Goal: Information Seeking & Learning: Learn about a topic

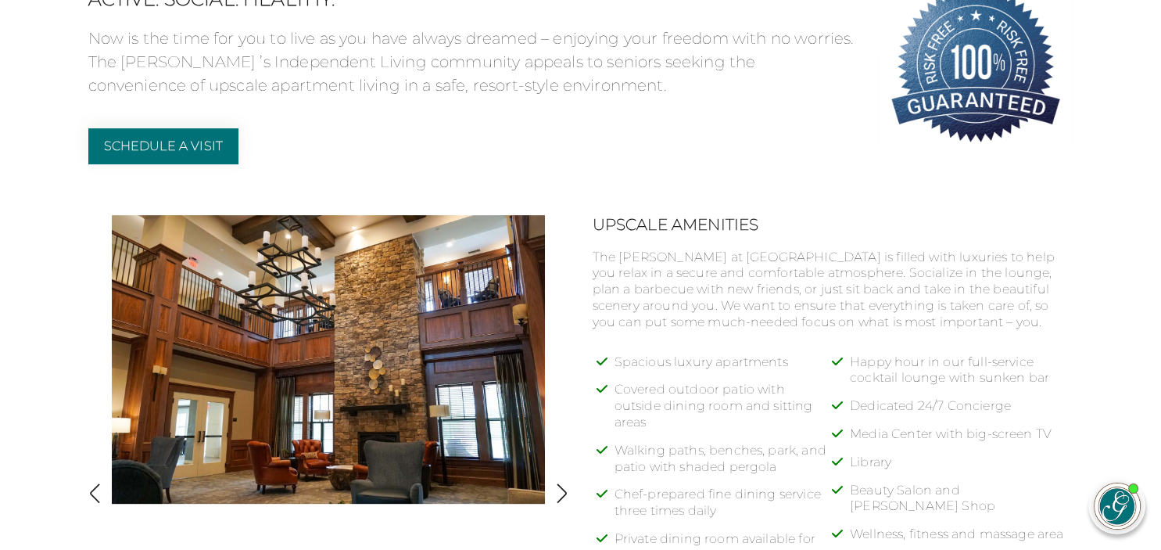
scroll to position [578, 0]
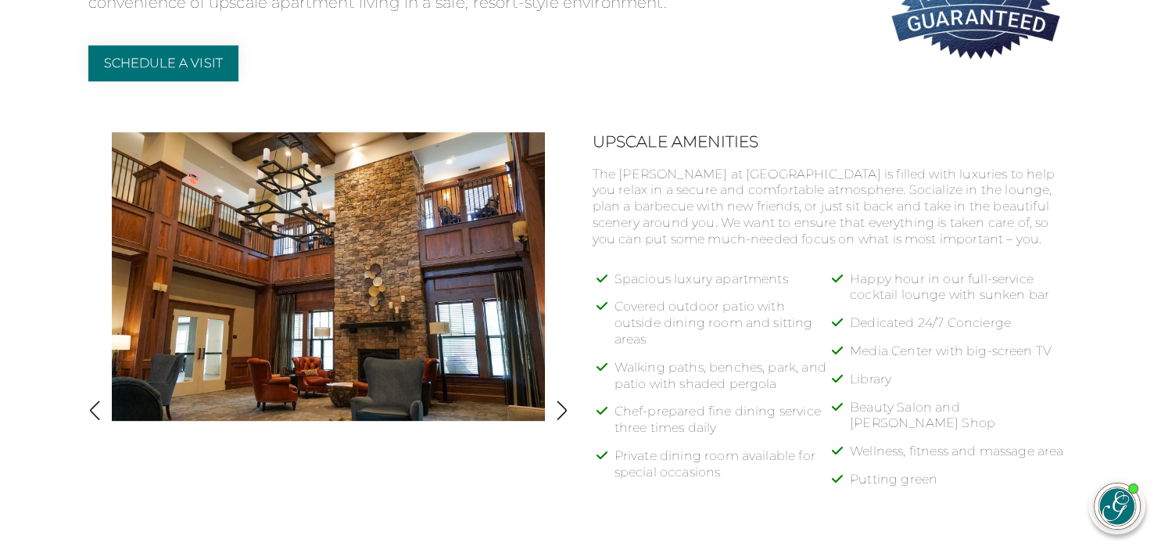
click at [561, 402] on img "button" at bounding box center [561, 410] width 21 height 21
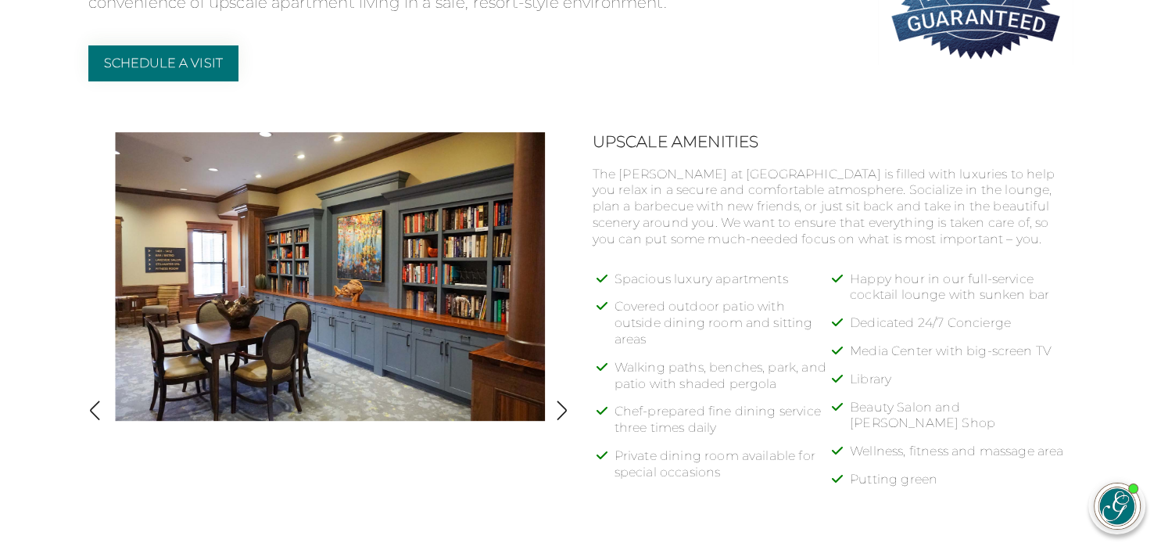
click at [561, 407] on img "button" at bounding box center [561, 410] width 21 height 21
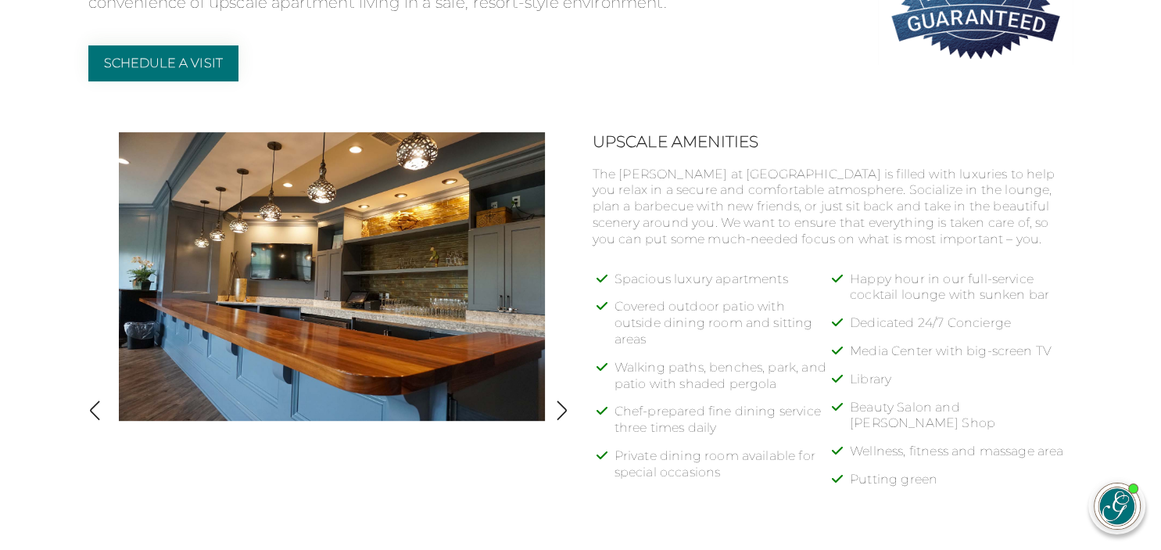
click at [561, 407] on img "button" at bounding box center [561, 410] width 21 height 21
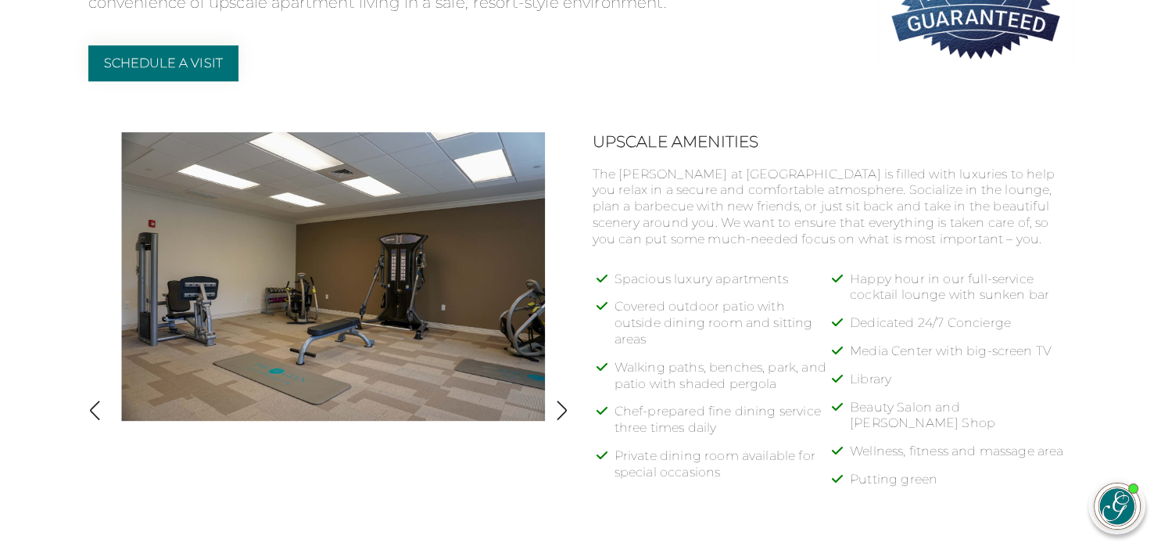
click at [561, 407] on img "button" at bounding box center [561, 410] width 21 height 21
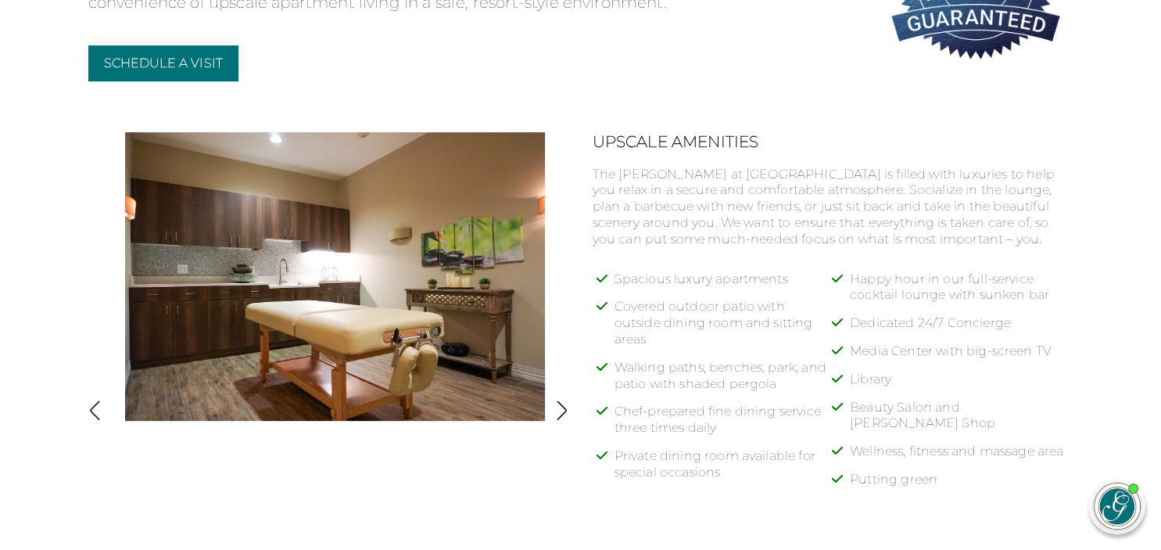
click at [561, 407] on img "button" at bounding box center [561, 410] width 21 height 21
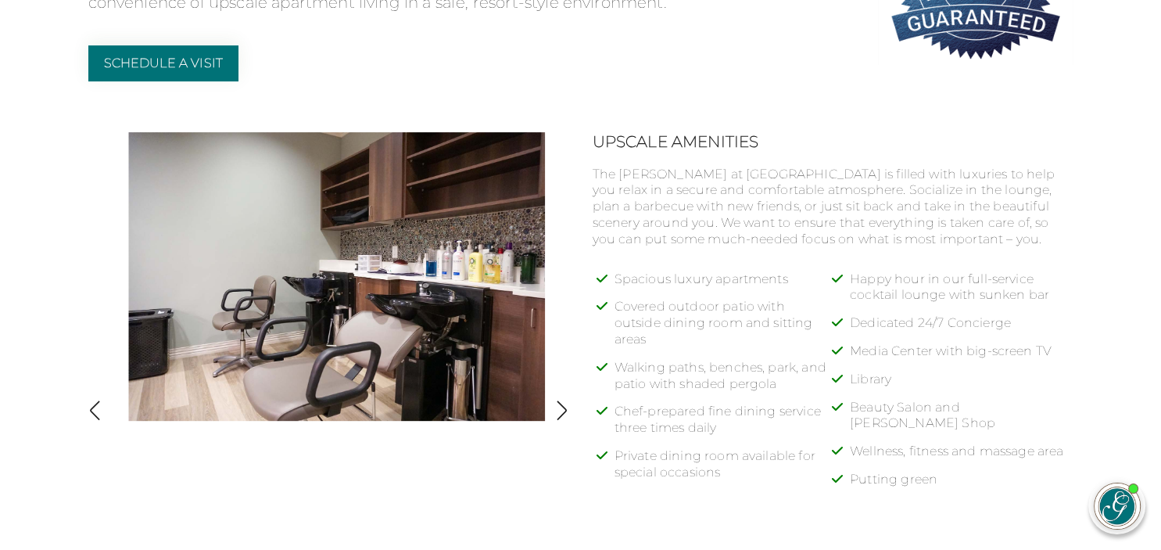
click at [561, 407] on img "button" at bounding box center [561, 410] width 21 height 21
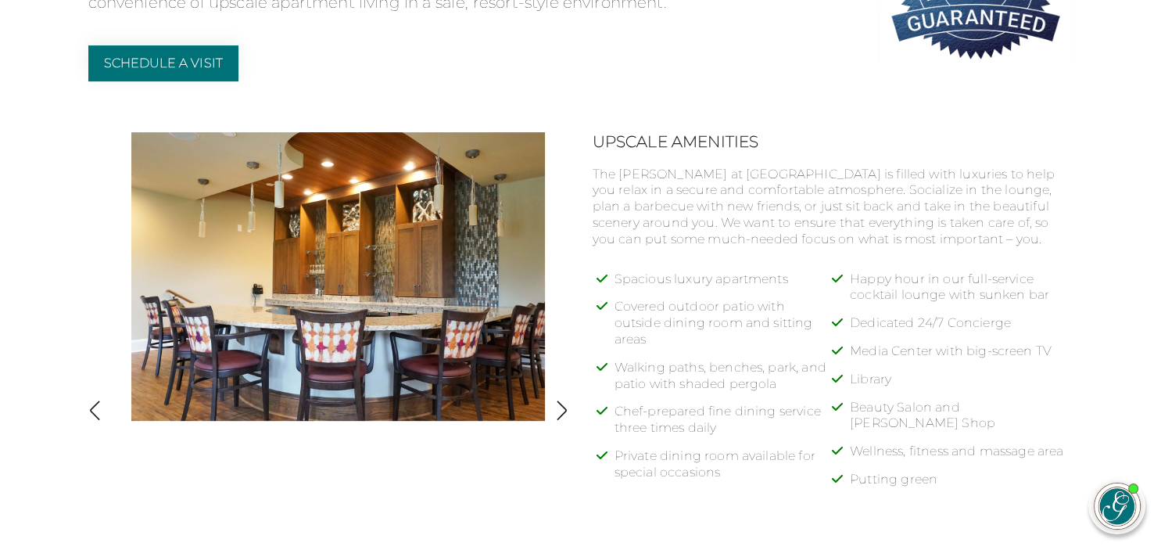
click at [561, 407] on img "button" at bounding box center [561, 410] width 21 height 21
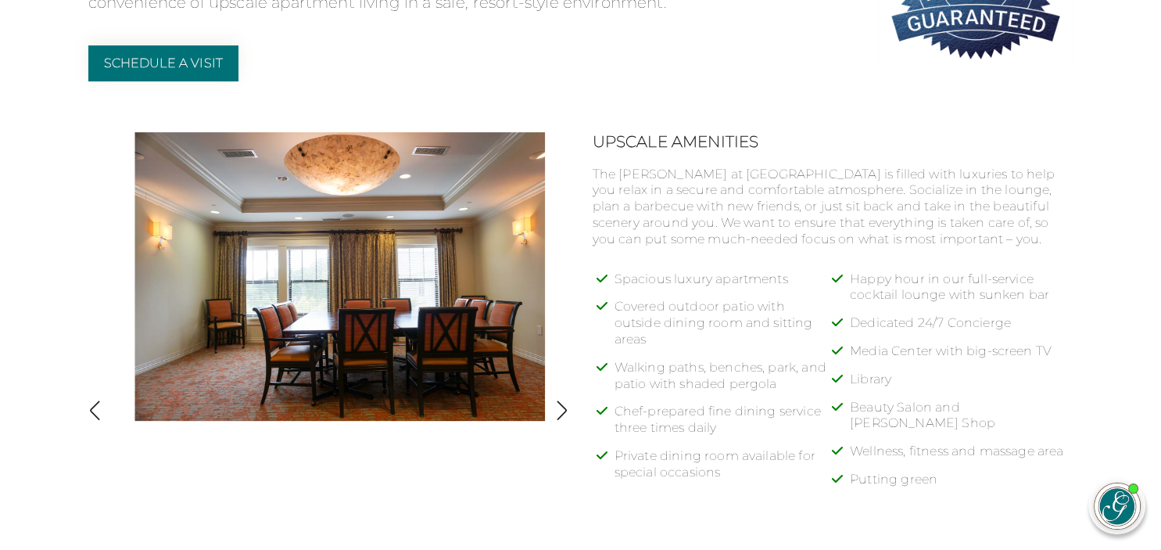
click at [561, 407] on img "button" at bounding box center [561, 410] width 21 height 21
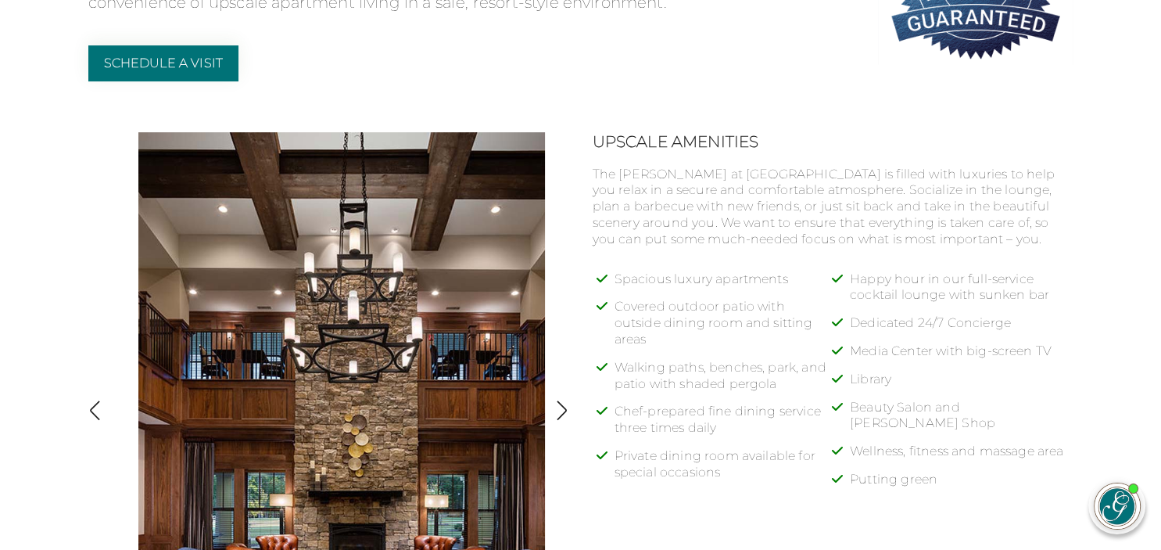
click at [561, 407] on img "button" at bounding box center [561, 410] width 21 height 21
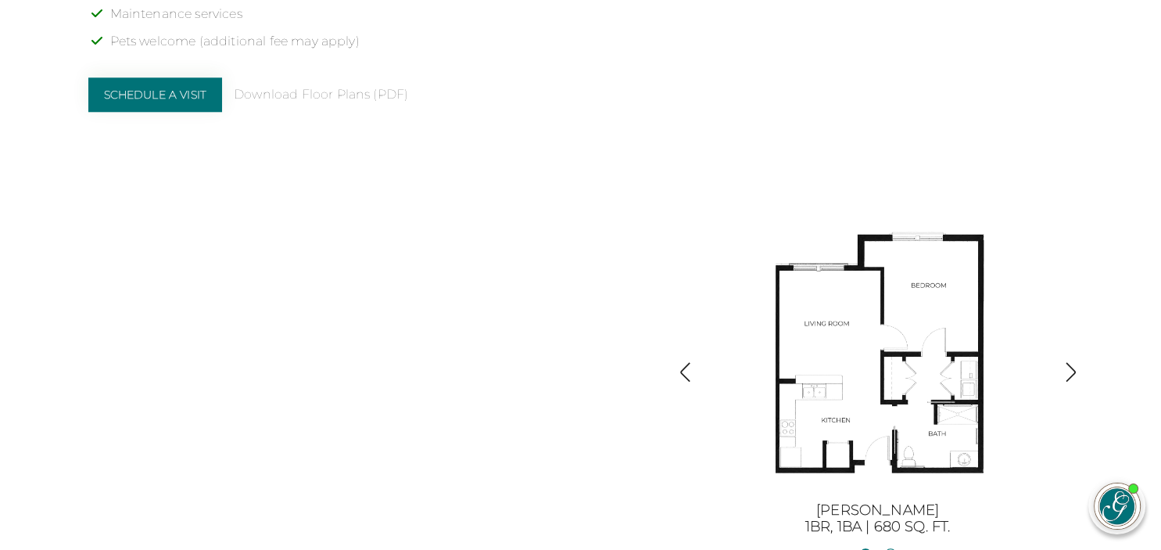
scroll to position [1651, 0]
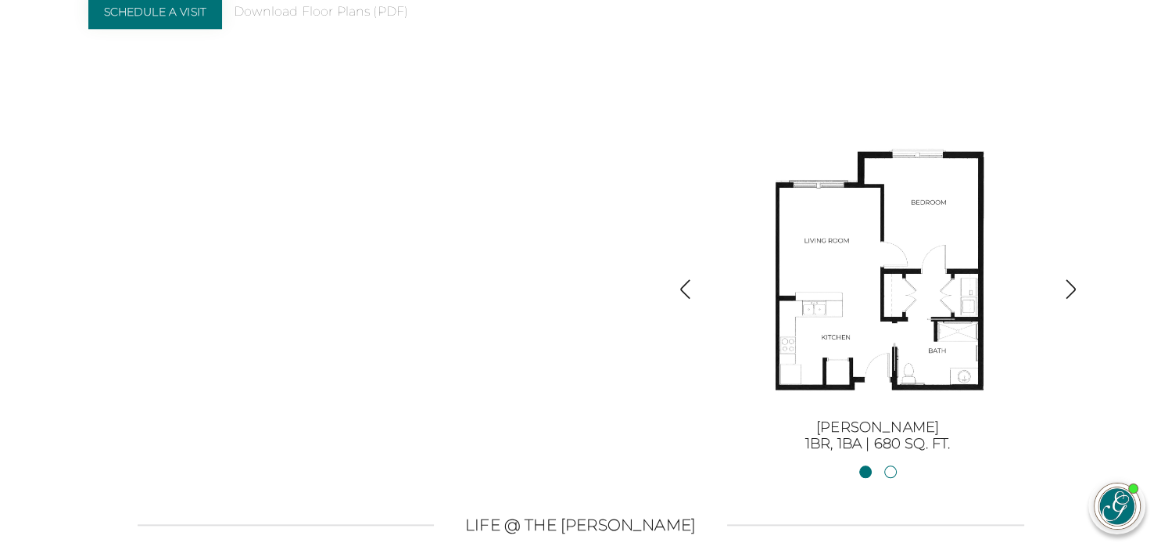
click at [1072, 285] on img "button" at bounding box center [1070, 288] width 21 height 21
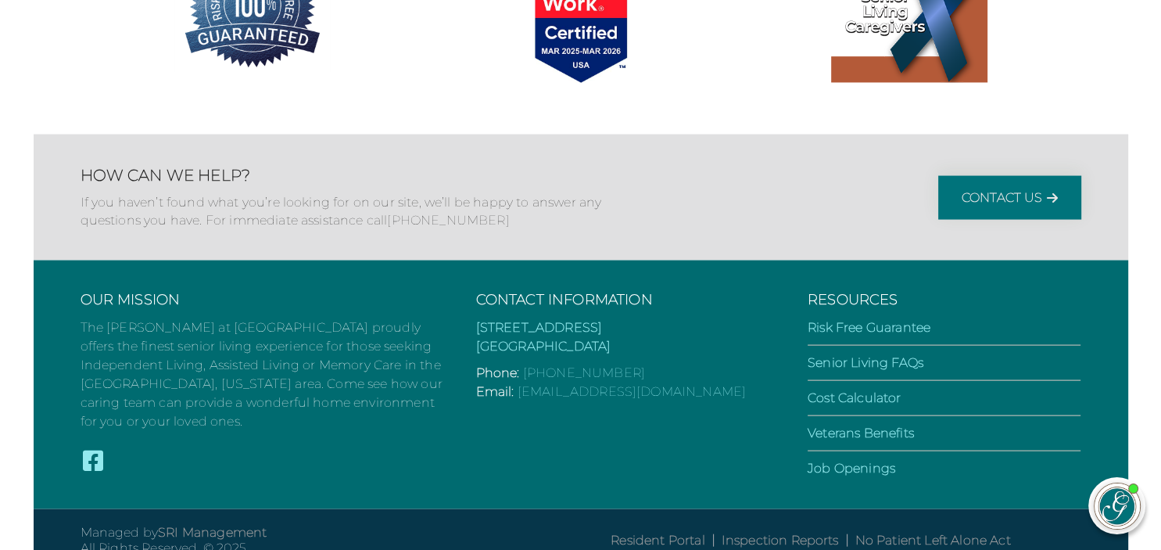
scroll to position [3153, 0]
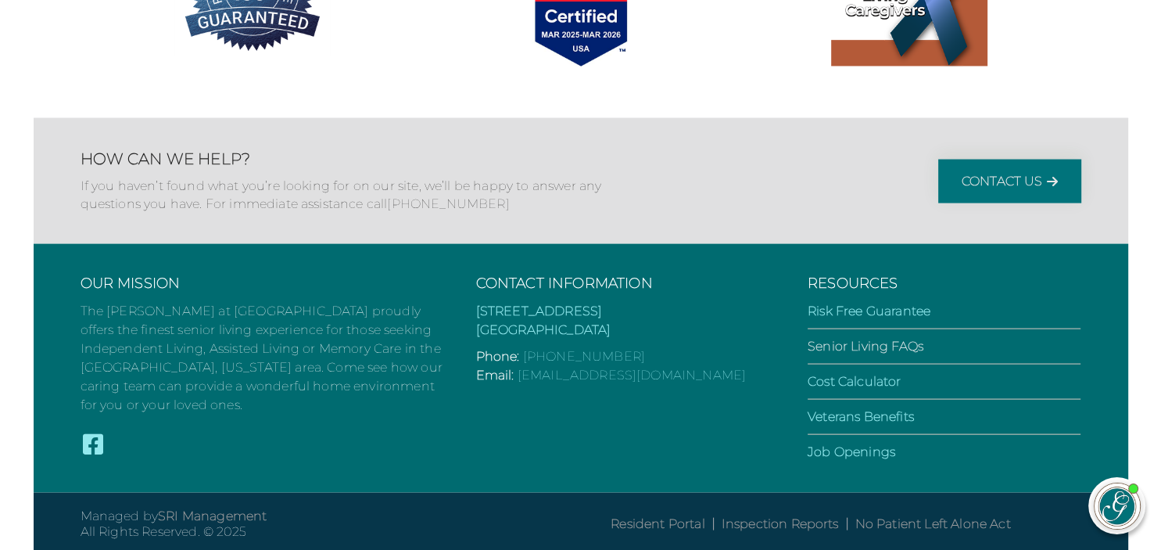
click at [900, 339] on link "Senior Living FAQs" at bounding box center [866, 346] width 116 height 15
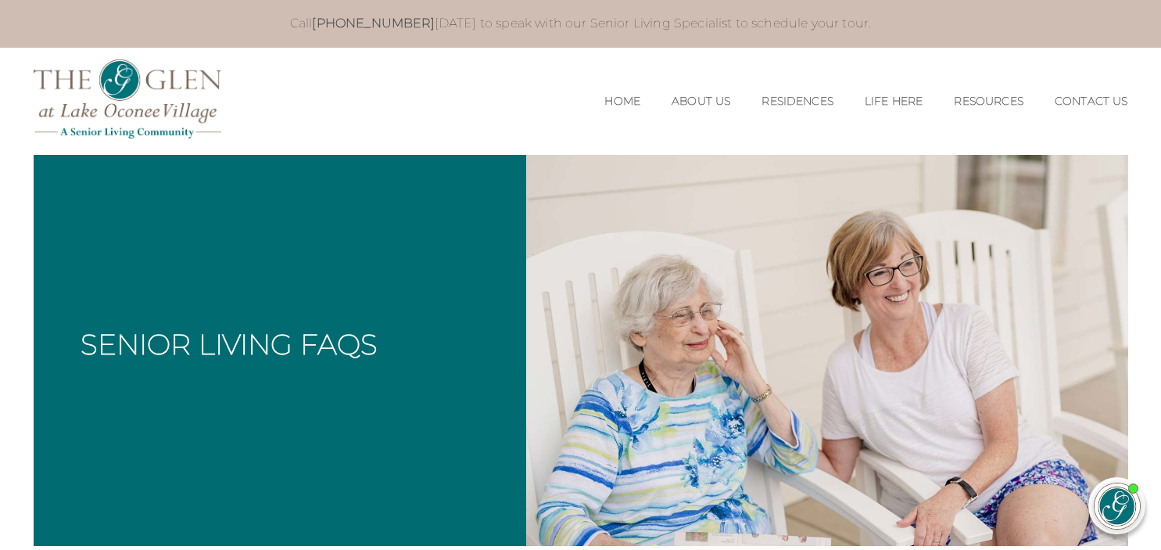
scroll to position [330, 0]
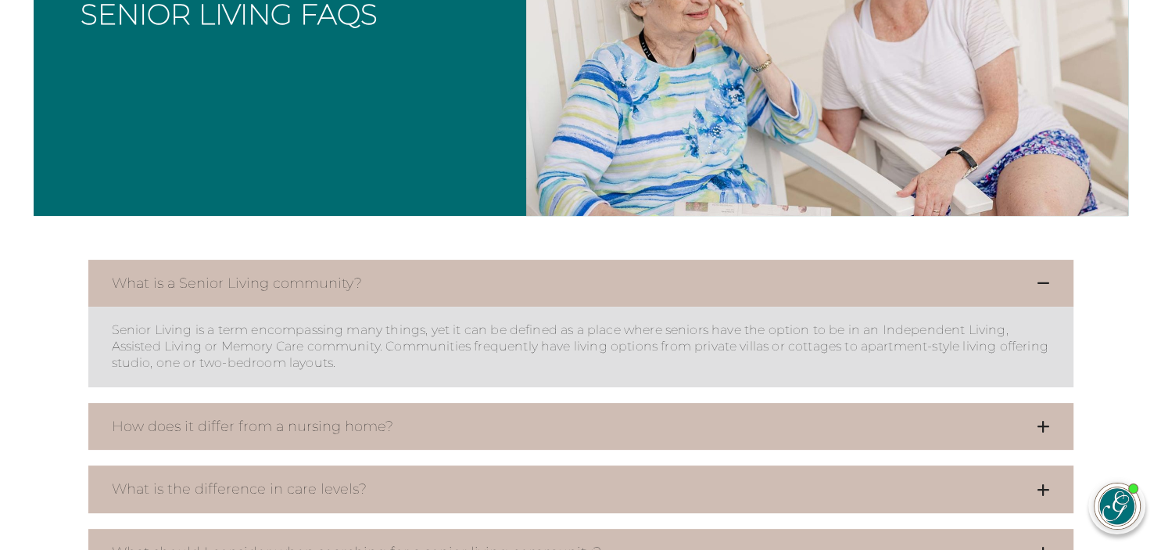
click at [1048, 423] on icon at bounding box center [1043, 426] width 13 height 14
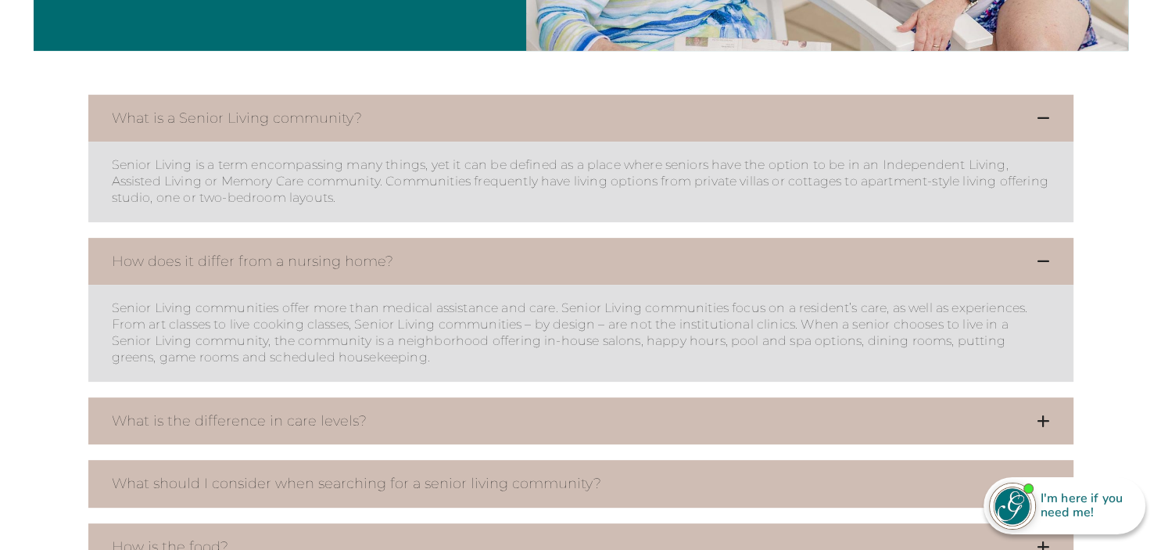
scroll to position [660, 0]
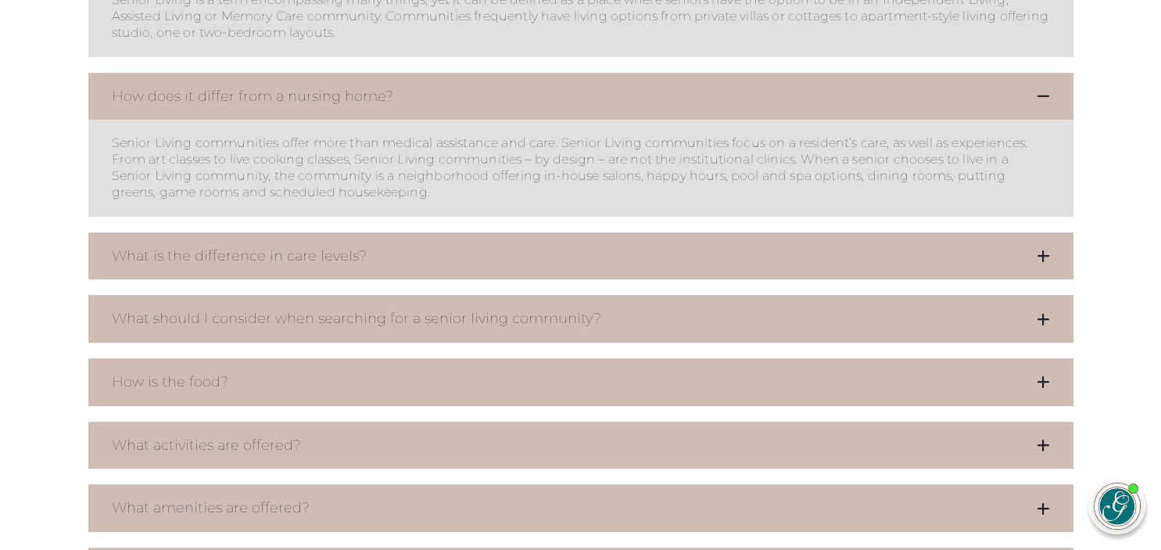
click at [1043, 252] on icon at bounding box center [1043, 256] width 13 height 14
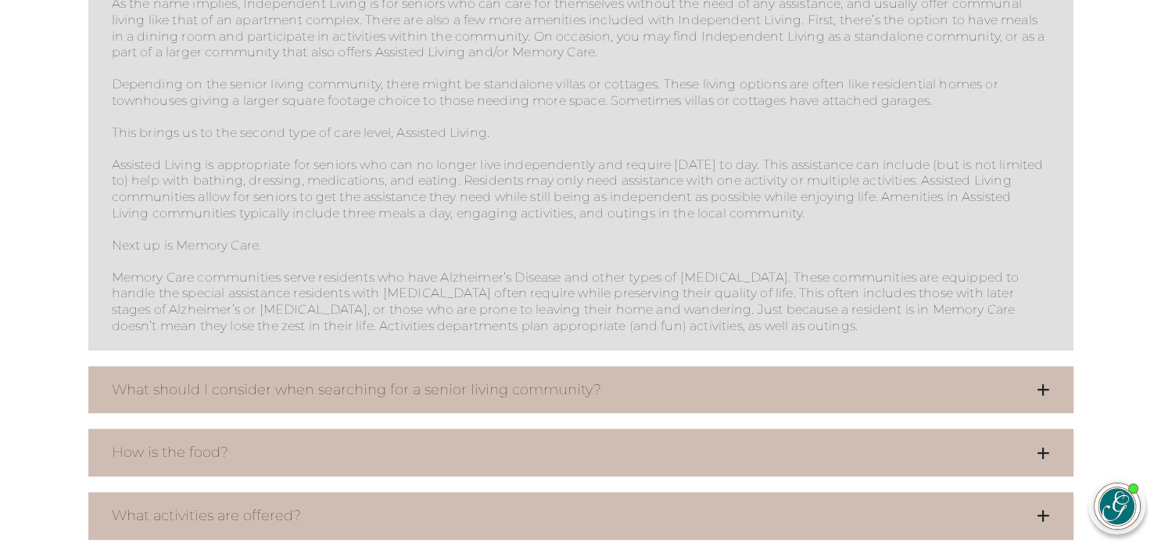
scroll to position [1073, 0]
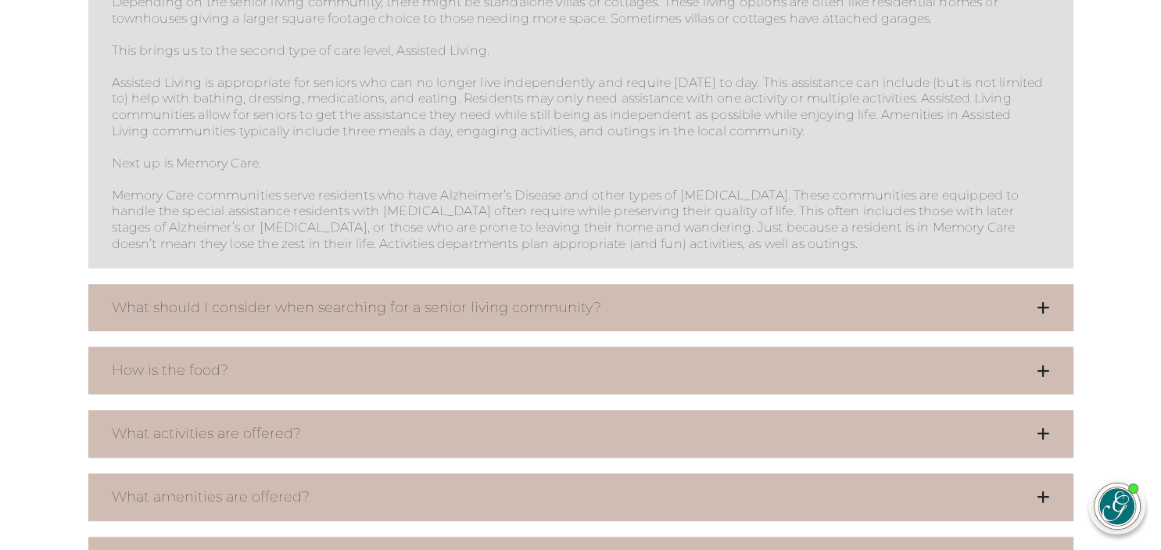
click at [1037, 305] on button "What should I consider when searching for a senior living community?" at bounding box center [580, 308] width 985 height 48
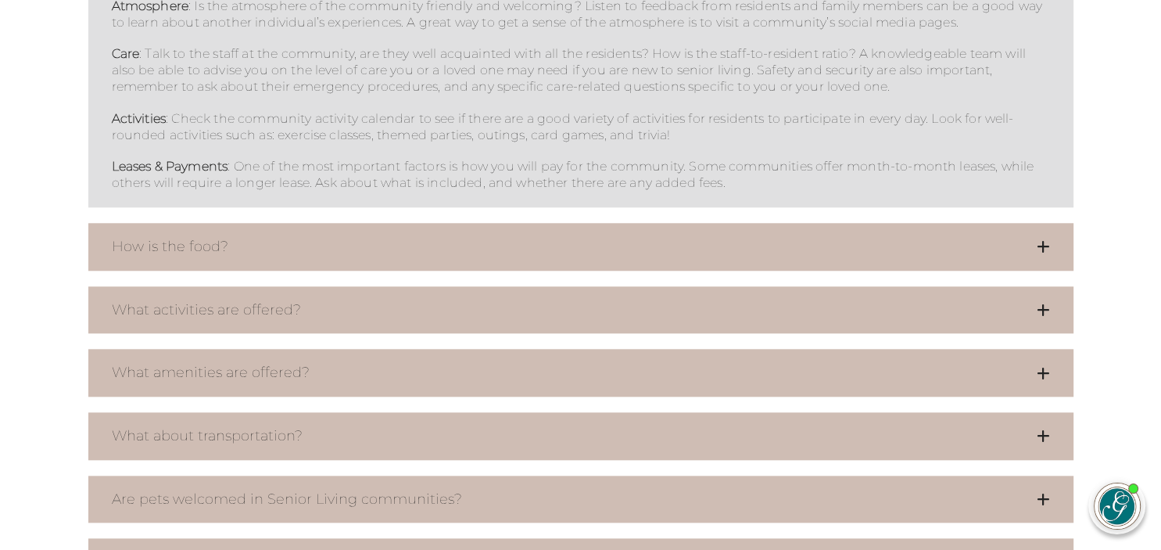
scroll to position [1568, 0]
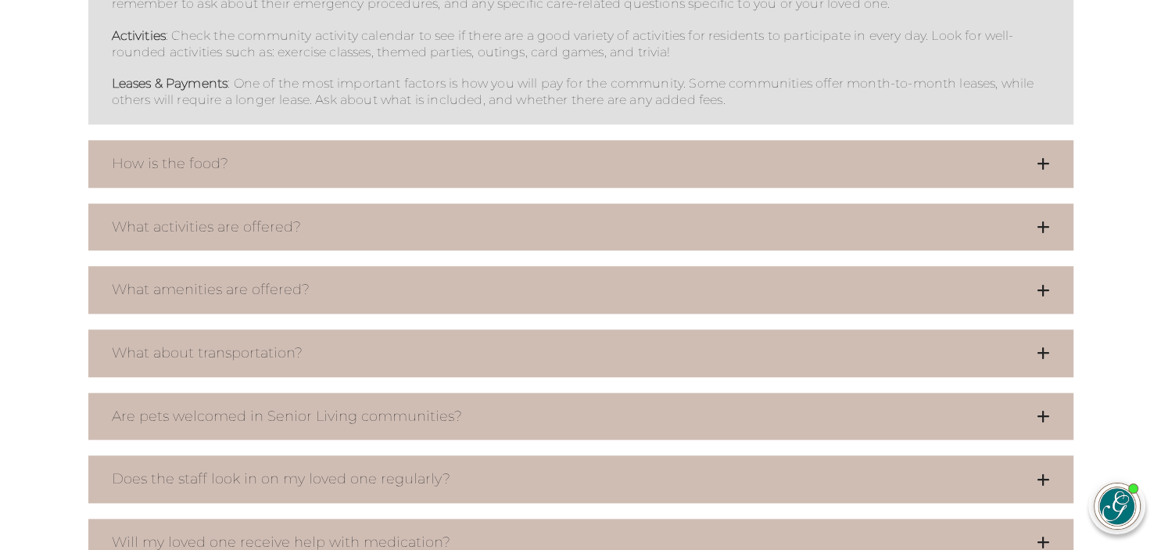
click at [1040, 159] on icon at bounding box center [1043, 163] width 13 height 14
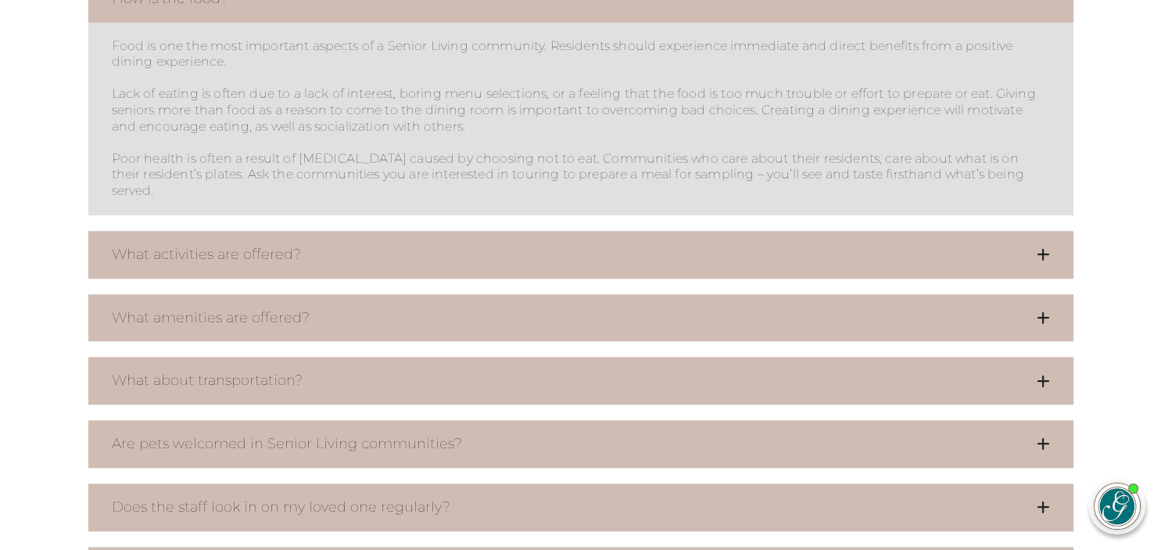
scroll to position [1816, 0]
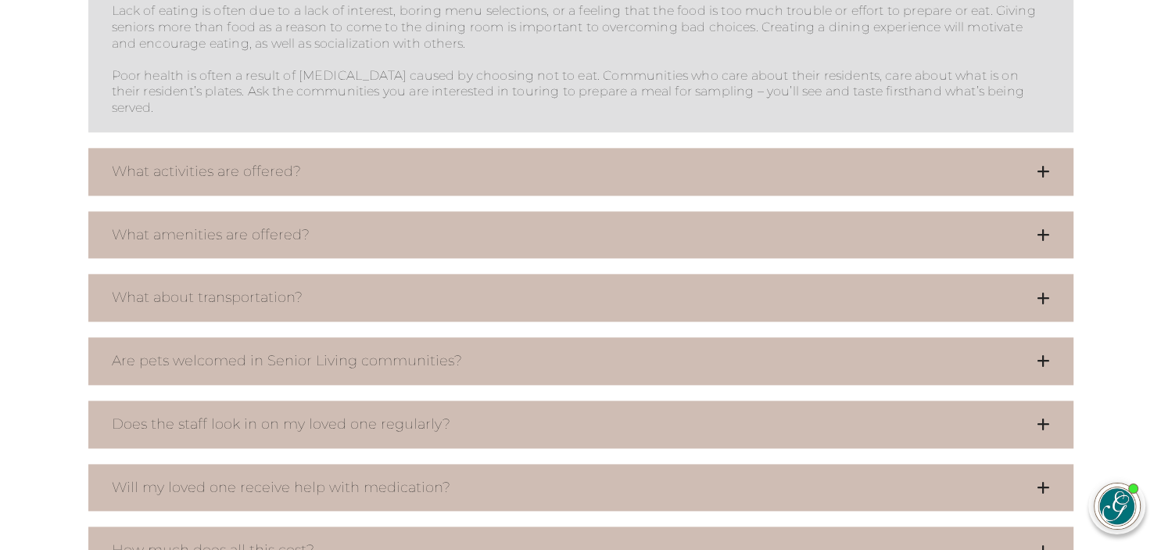
click at [1027, 292] on button "What about transportation?" at bounding box center [580, 298] width 985 height 48
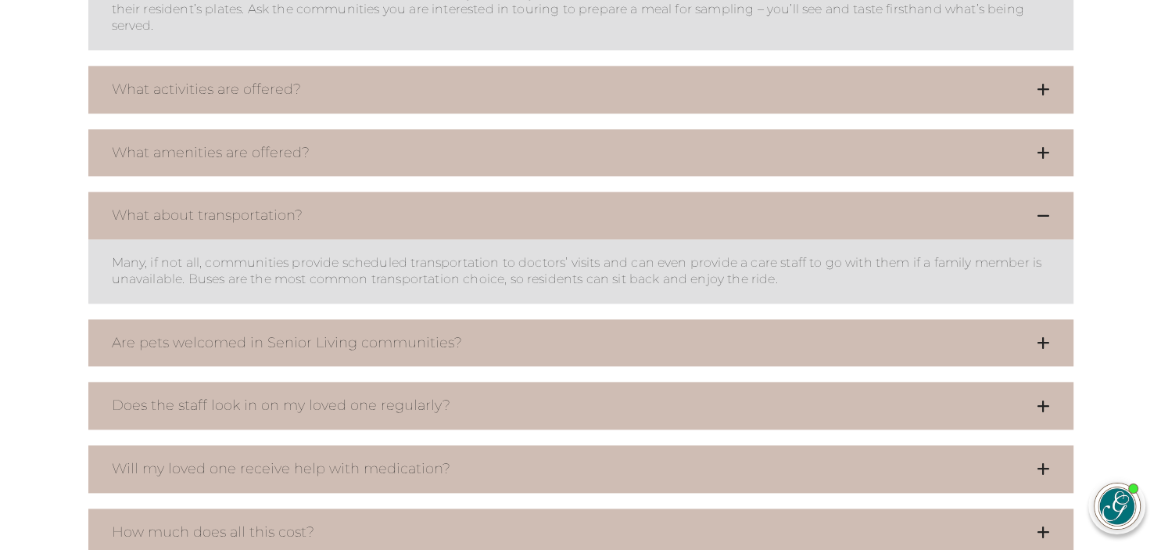
scroll to position [1981, 0]
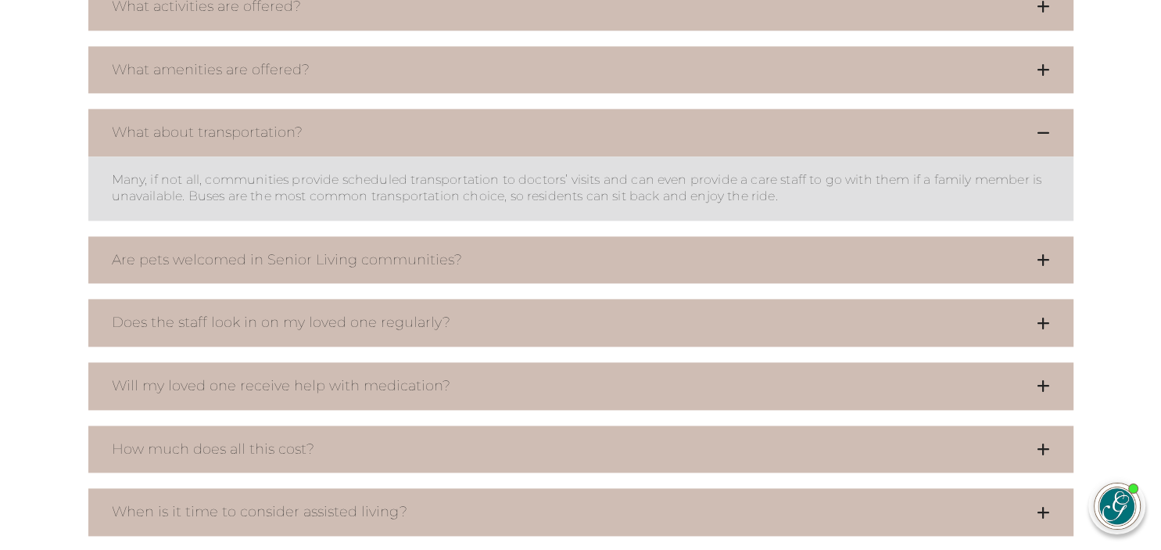
click at [1043, 255] on icon at bounding box center [1043, 260] width 13 height 14
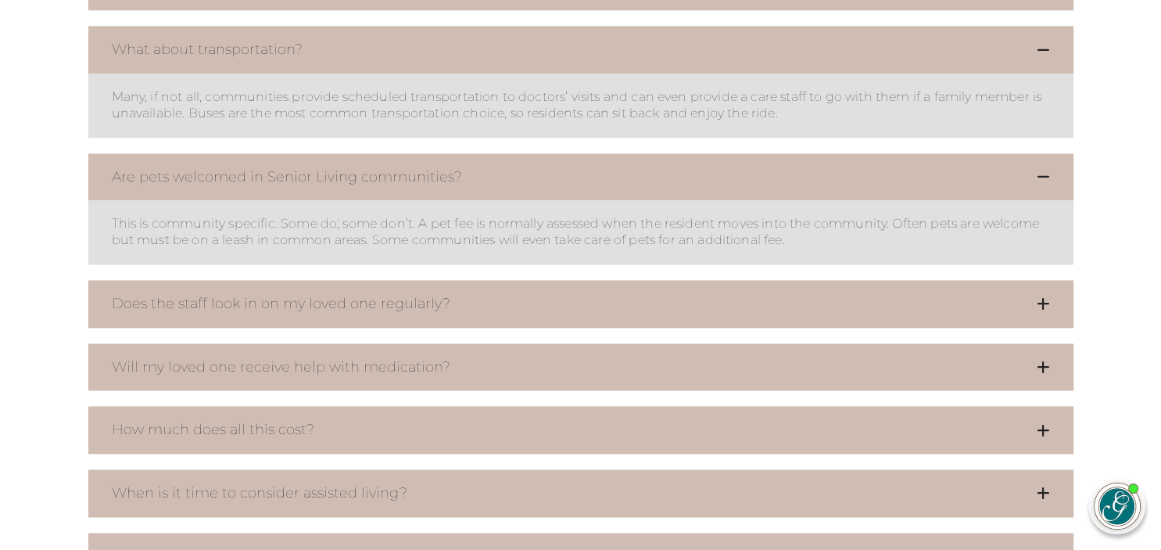
scroll to position [2146, 0]
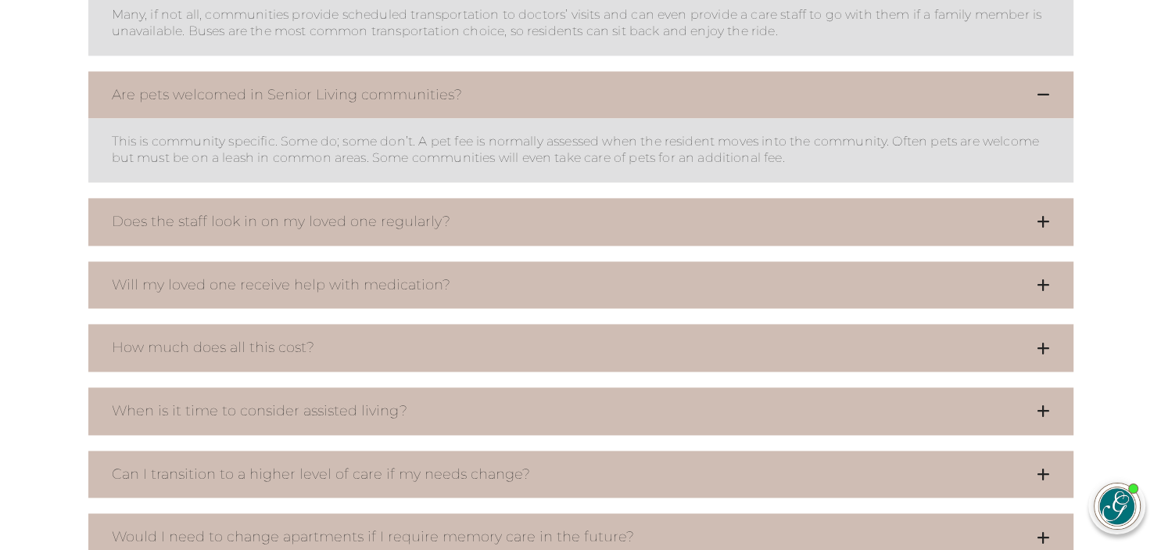
click at [1041, 342] on icon at bounding box center [1043, 348] width 13 height 14
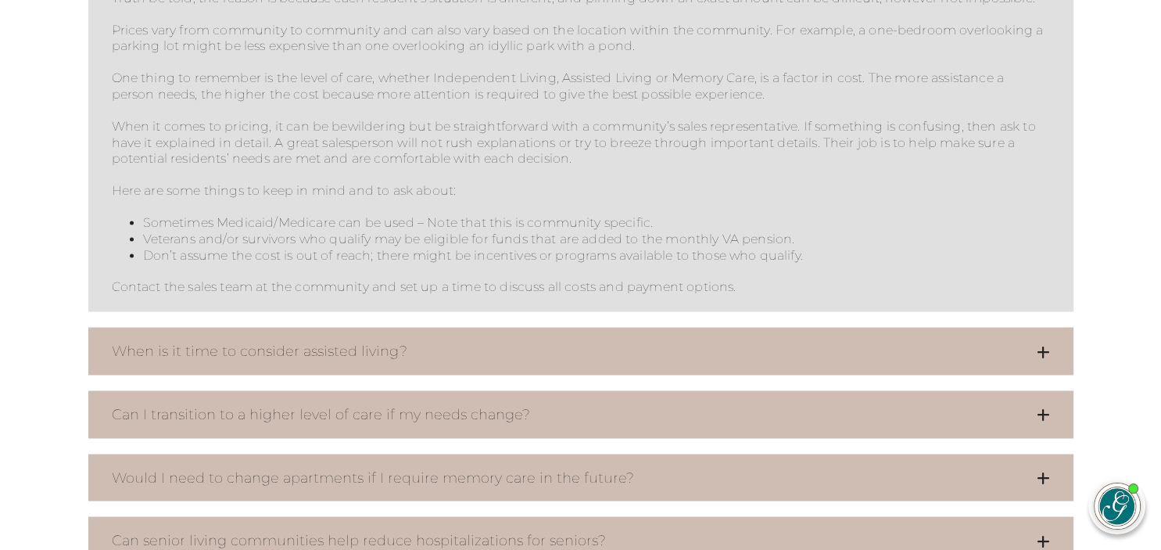
scroll to position [2642, 0]
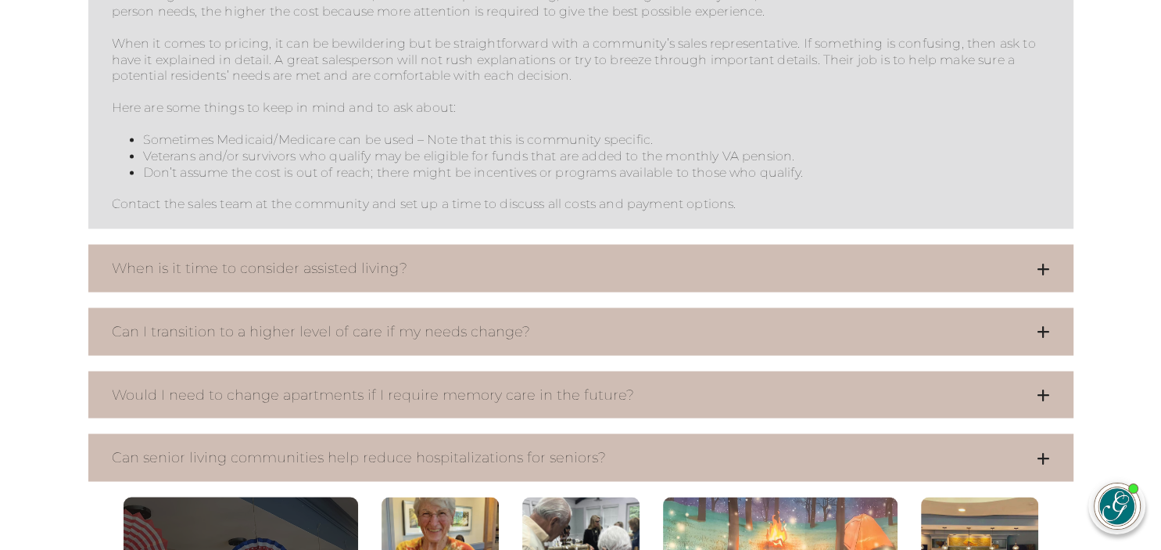
click at [1043, 275] on icon at bounding box center [1043, 268] width 13 height 14
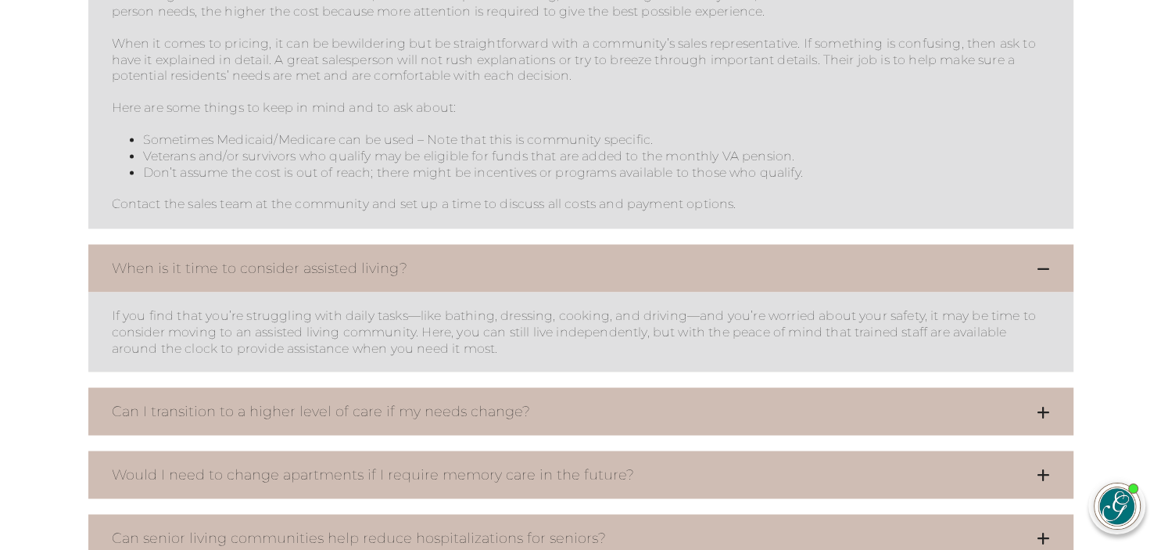
scroll to position [2724, 0]
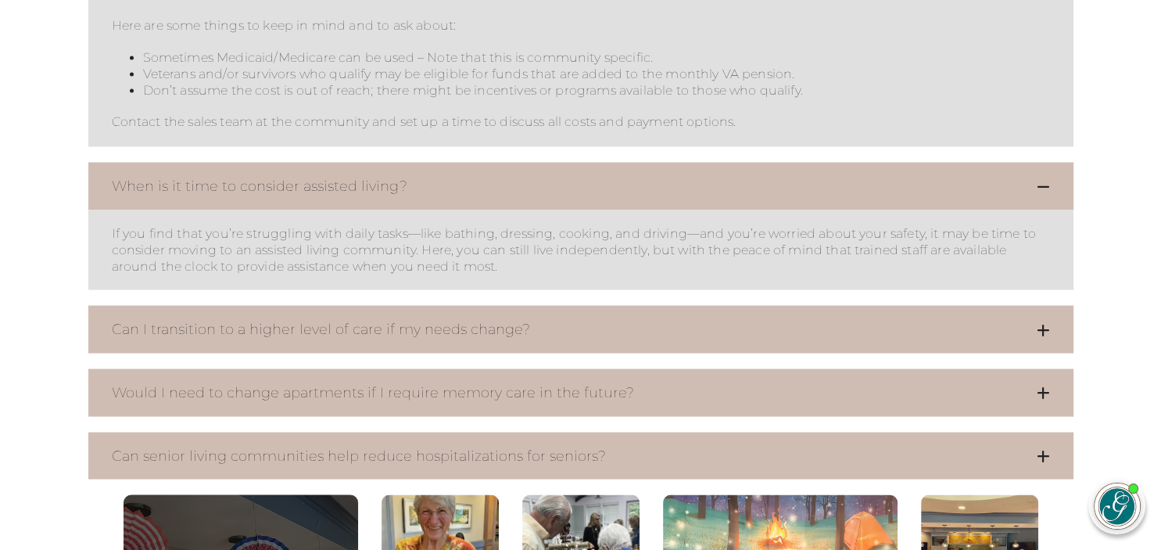
click at [1045, 336] on icon at bounding box center [1043, 329] width 13 height 14
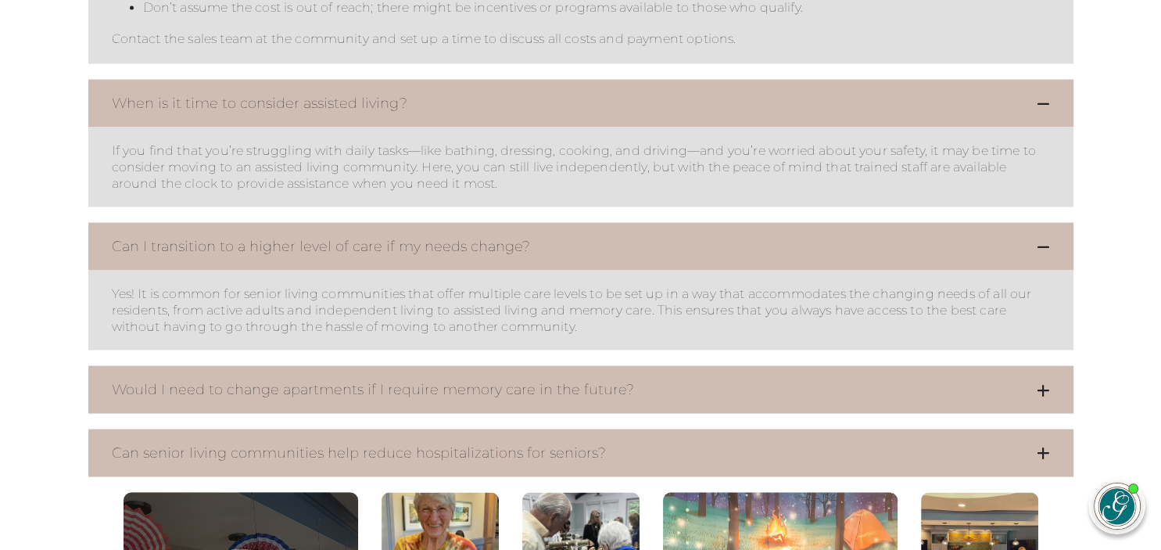
scroll to position [2972, 0]
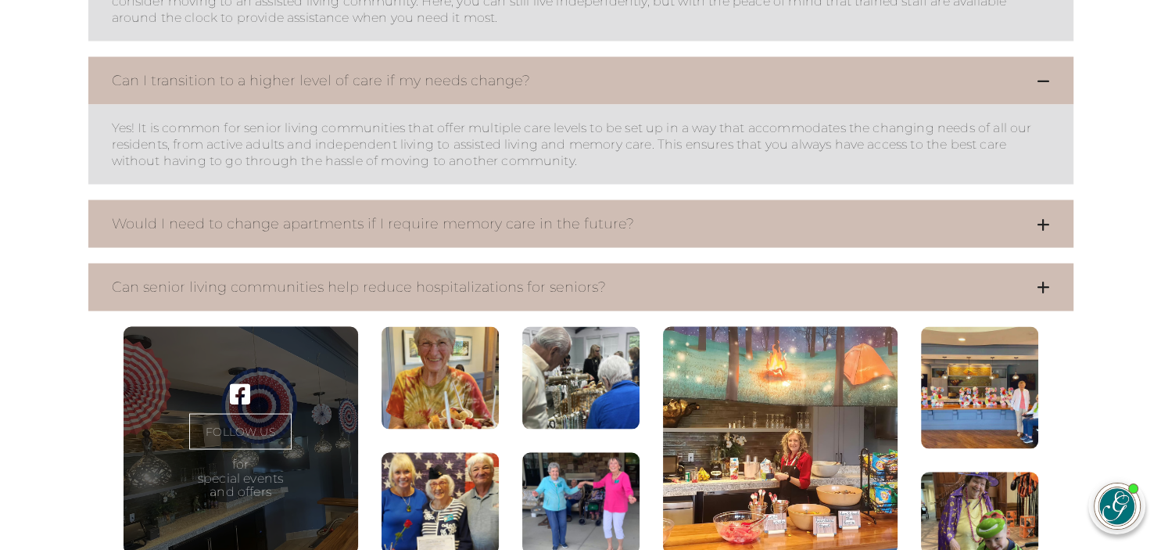
click at [1049, 237] on button "Would I need to change apartments if I require memory care in the future?" at bounding box center [580, 224] width 985 height 48
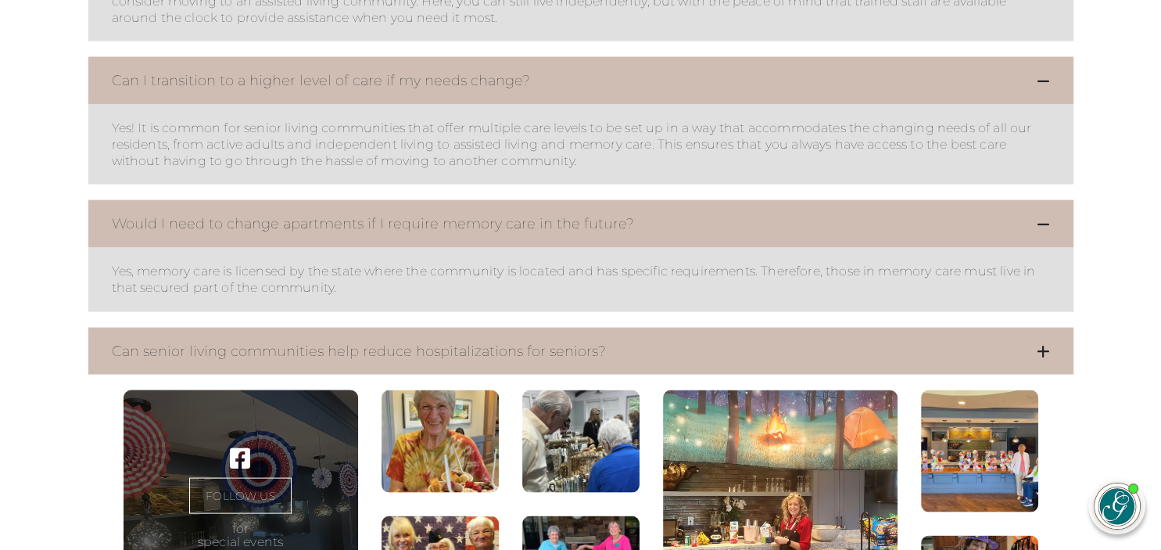
click at [1044, 358] on icon at bounding box center [1043, 351] width 13 height 14
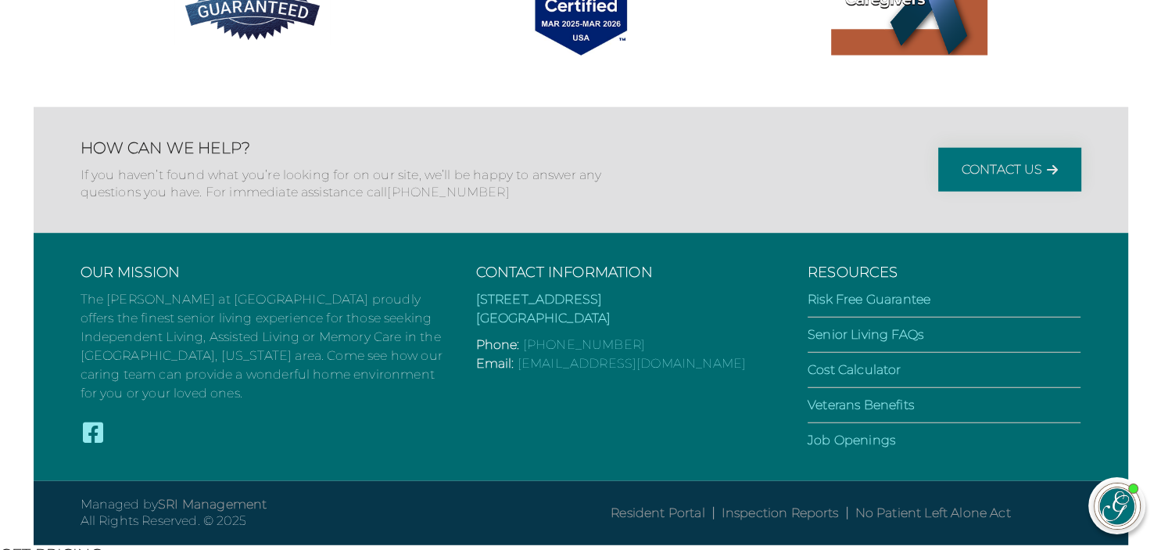
scroll to position [4020, 0]
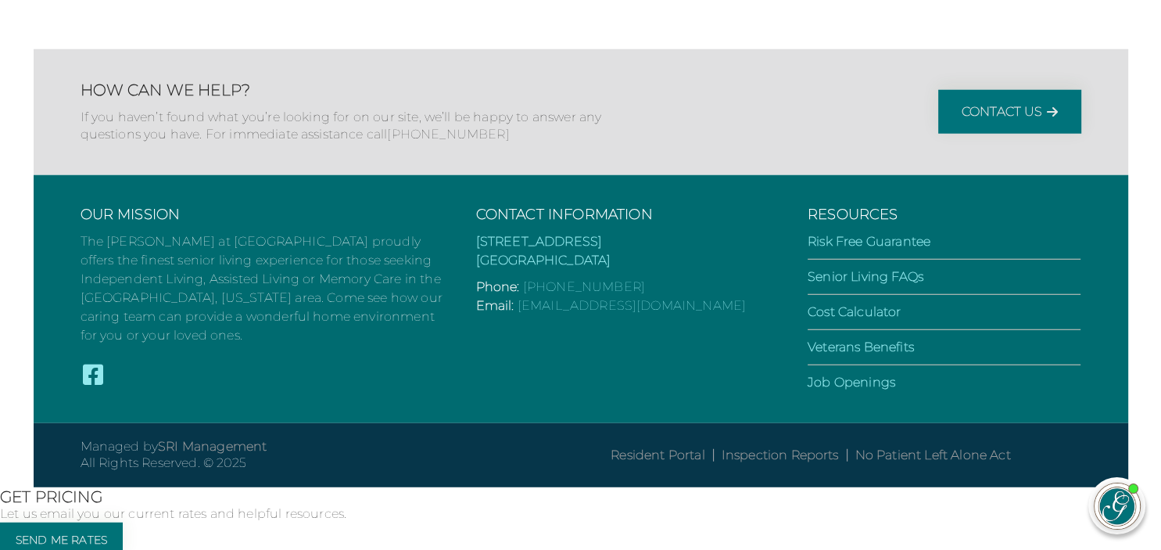
click at [840, 330] on li "Cost Calculator" at bounding box center [945, 316] width 274 height 27
click at [839, 319] on link "Cost Calculator" at bounding box center [854, 311] width 93 height 15
